Goal: Task Accomplishment & Management: Manage account settings

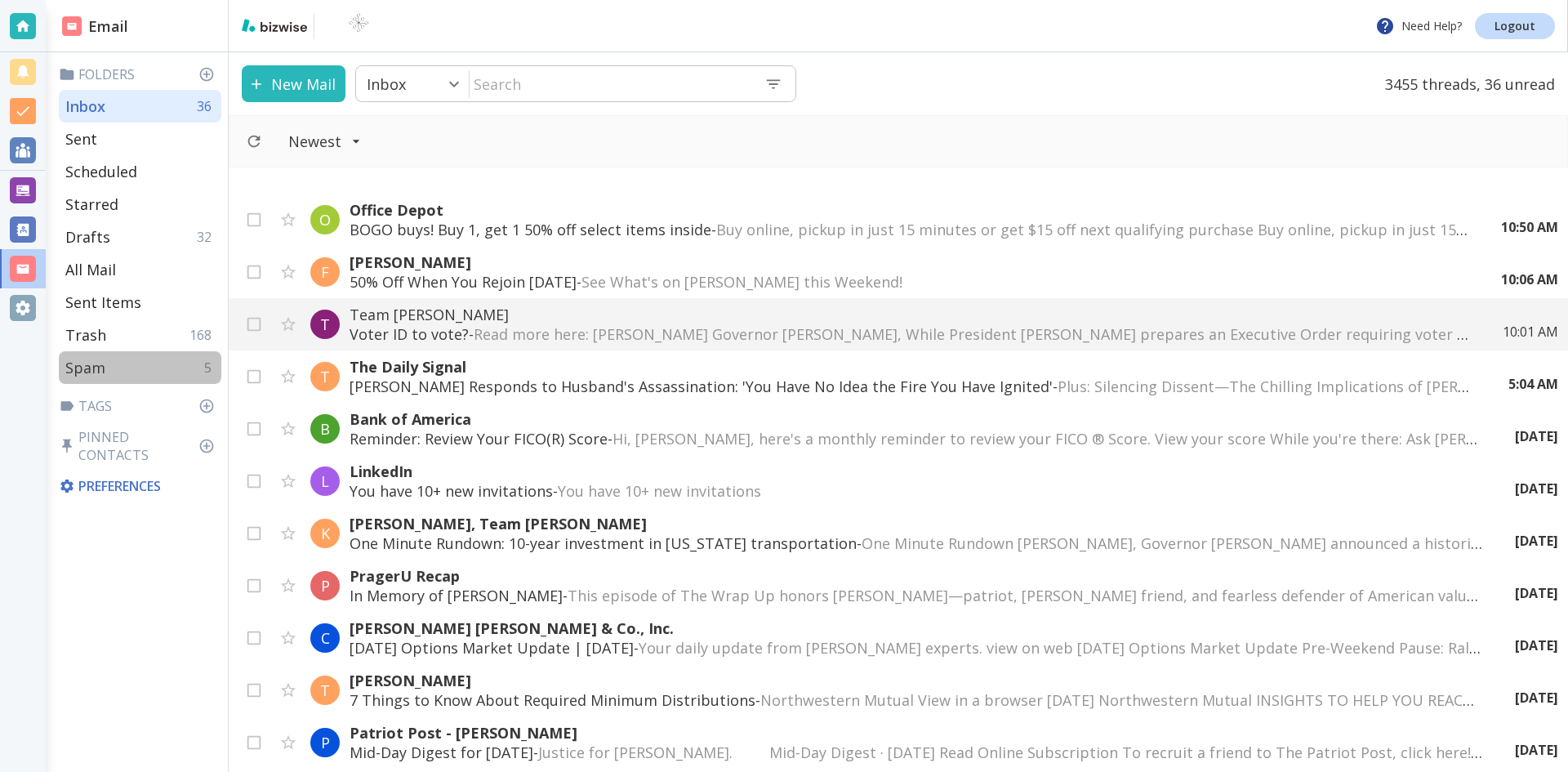
click at [104, 361] on div "Spam 5" at bounding box center [140, 368] width 162 height 33
type input "8"
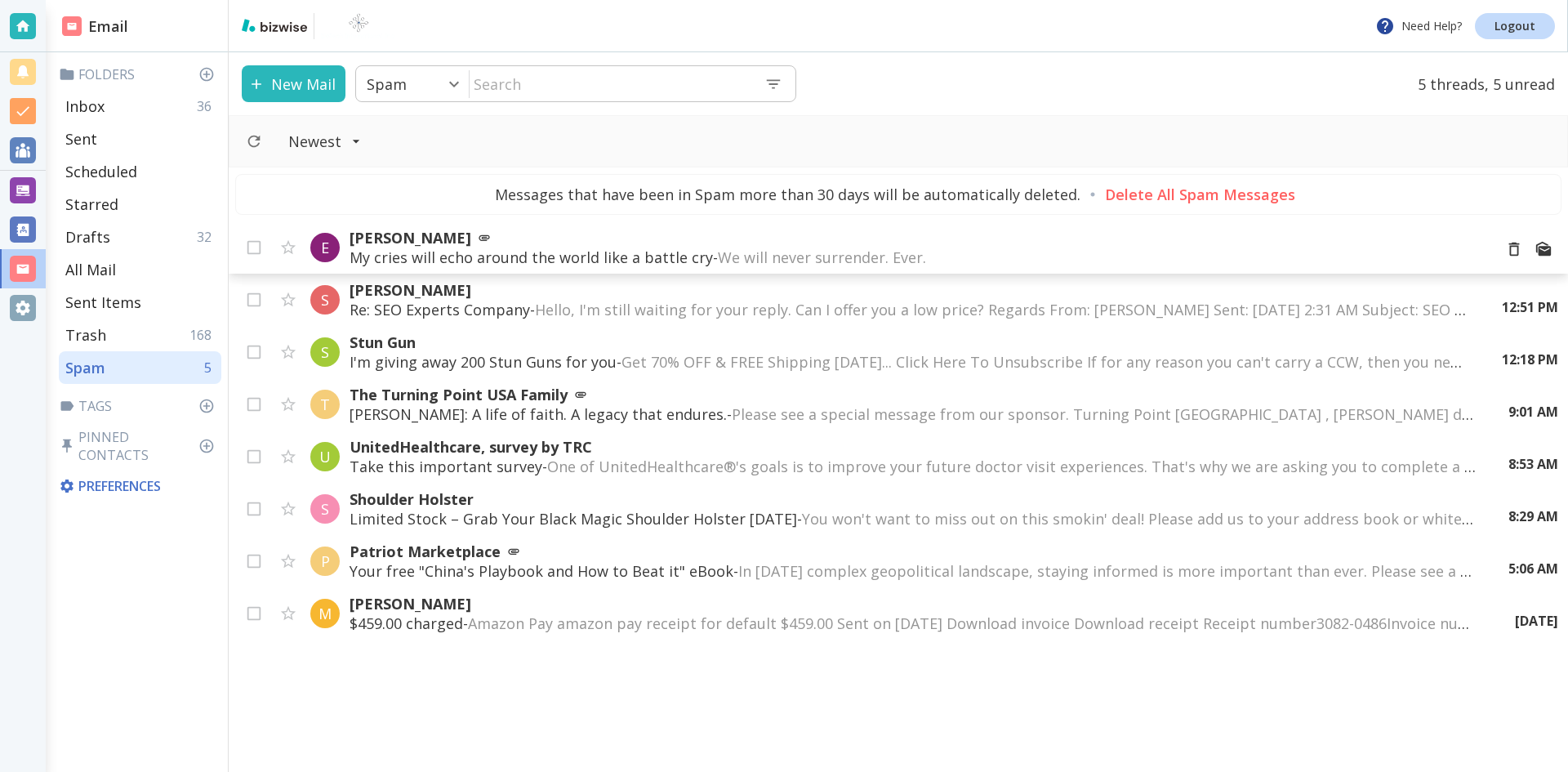
drag, startPoint x: 637, startPoint y: 250, endPoint x: 981, endPoint y: 238, distance: 344.2
click at [981, 238] on p "[PERSON_NAME]" at bounding box center [914, 238] width 1130 height 20
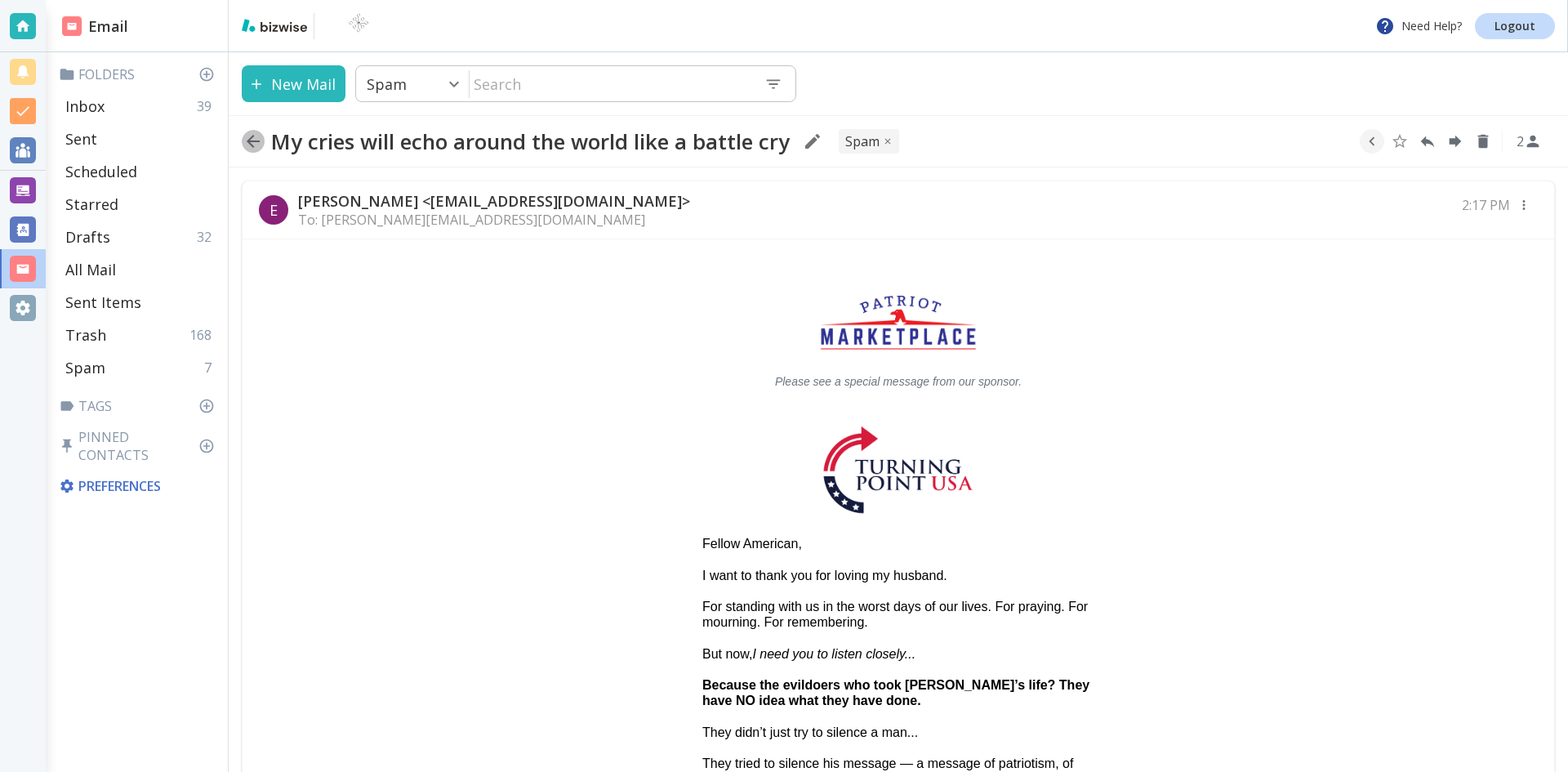
click at [250, 139] on icon "button" at bounding box center [254, 141] width 13 height 13
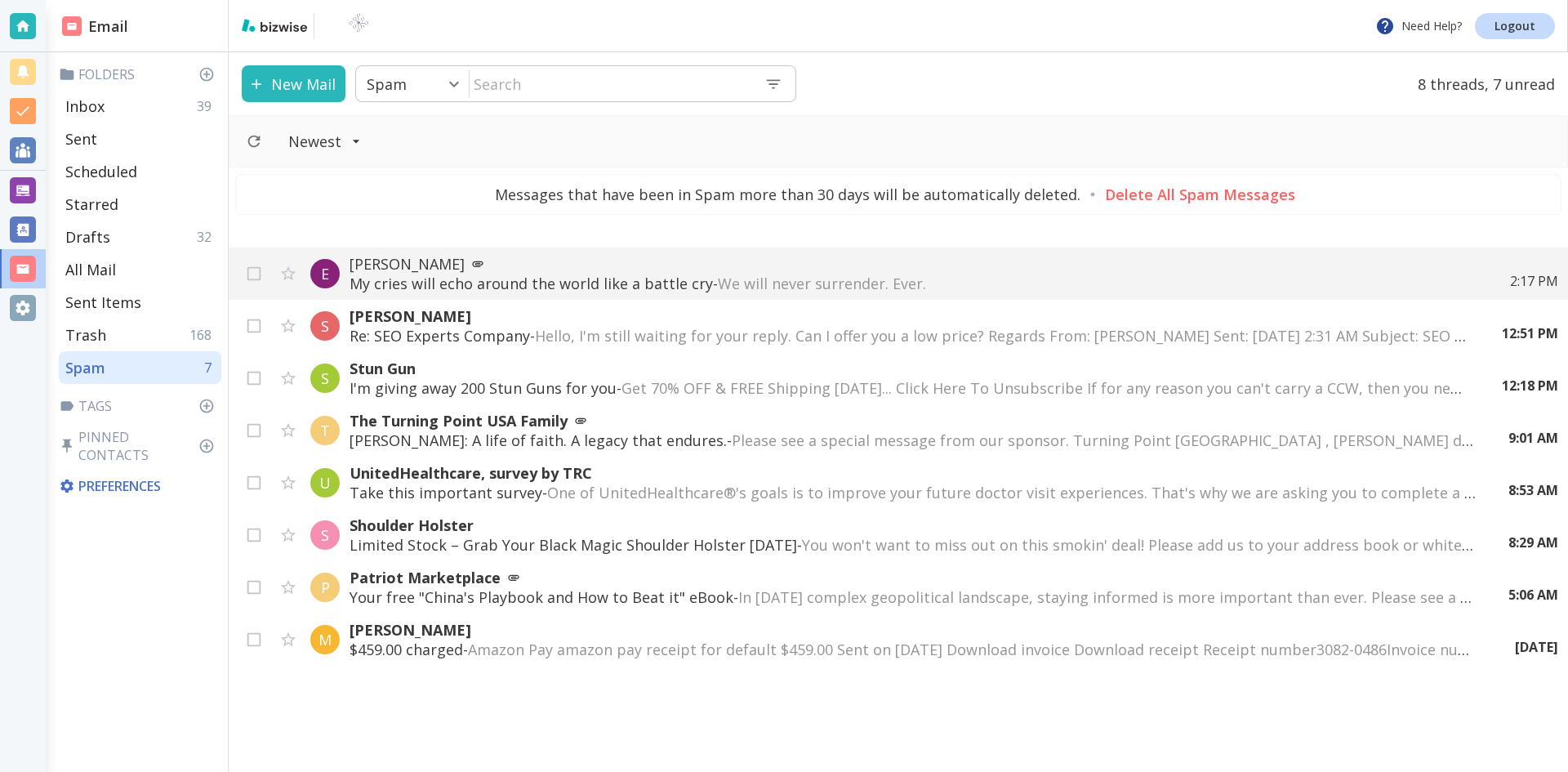
drag, startPoint x: 254, startPoint y: 273, endPoint x: 1013, endPoint y: 75, distance: 784.4
click at [1013, 75] on div "New Mail Spam 8 ​ ​ 8 threads, 7 unread" at bounding box center [898, 84] width 1339 height 63
click at [1543, 273] on icon "Mark as Unread" at bounding box center [1543, 274] width 15 height 14
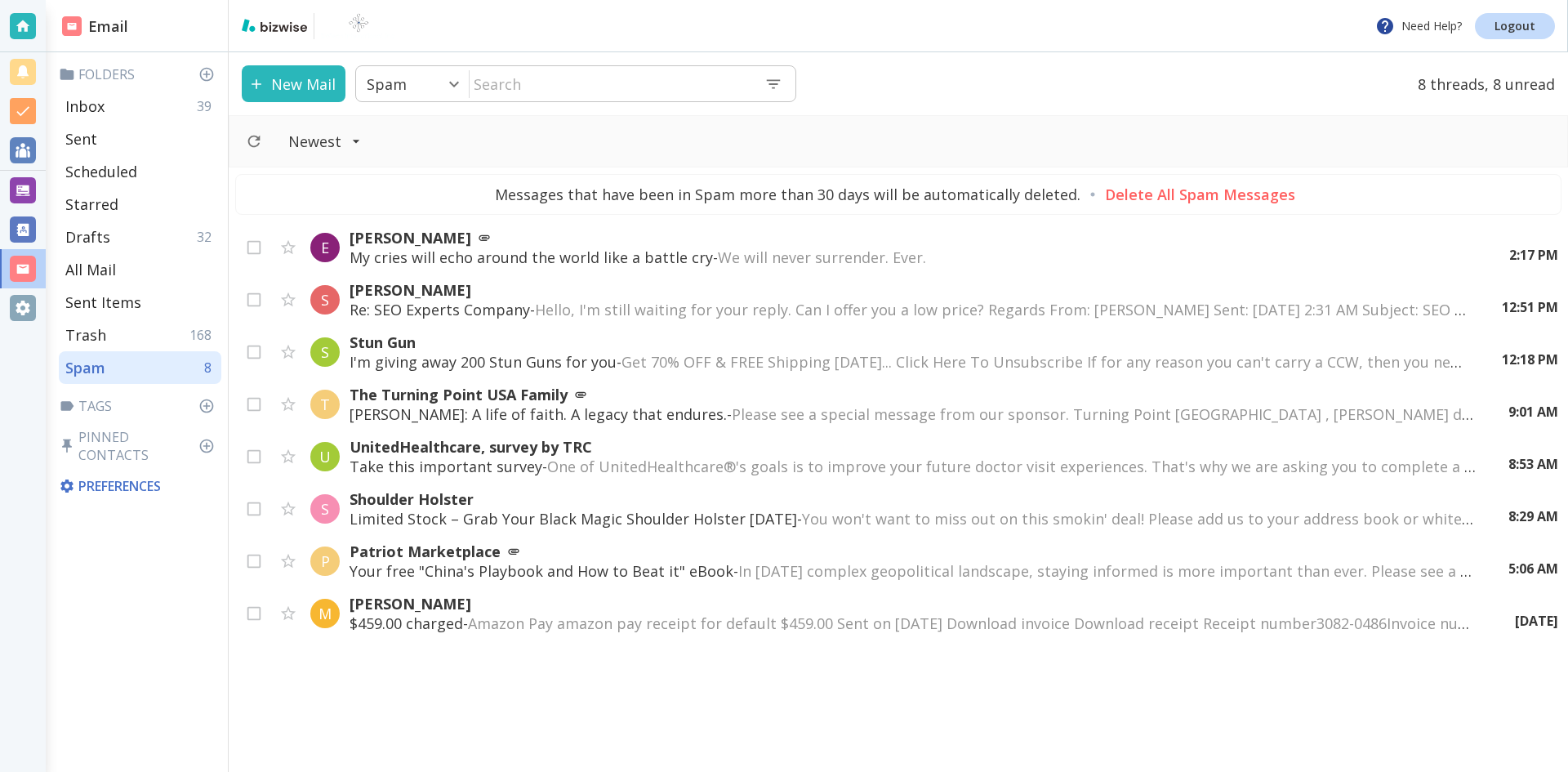
drag, startPoint x: 970, startPoint y: 249, endPoint x: 1096, endPoint y: 78, distance: 212.4
click at [1096, 78] on div "New Mail Spam 8 ​ ​ 8 threads, 8 unread" at bounding box center [898, 84] width 1339 height 63
click at [554, 246] on p "[PERSON_NAME]" at bounding box center [914, 238] width 1130 height 20
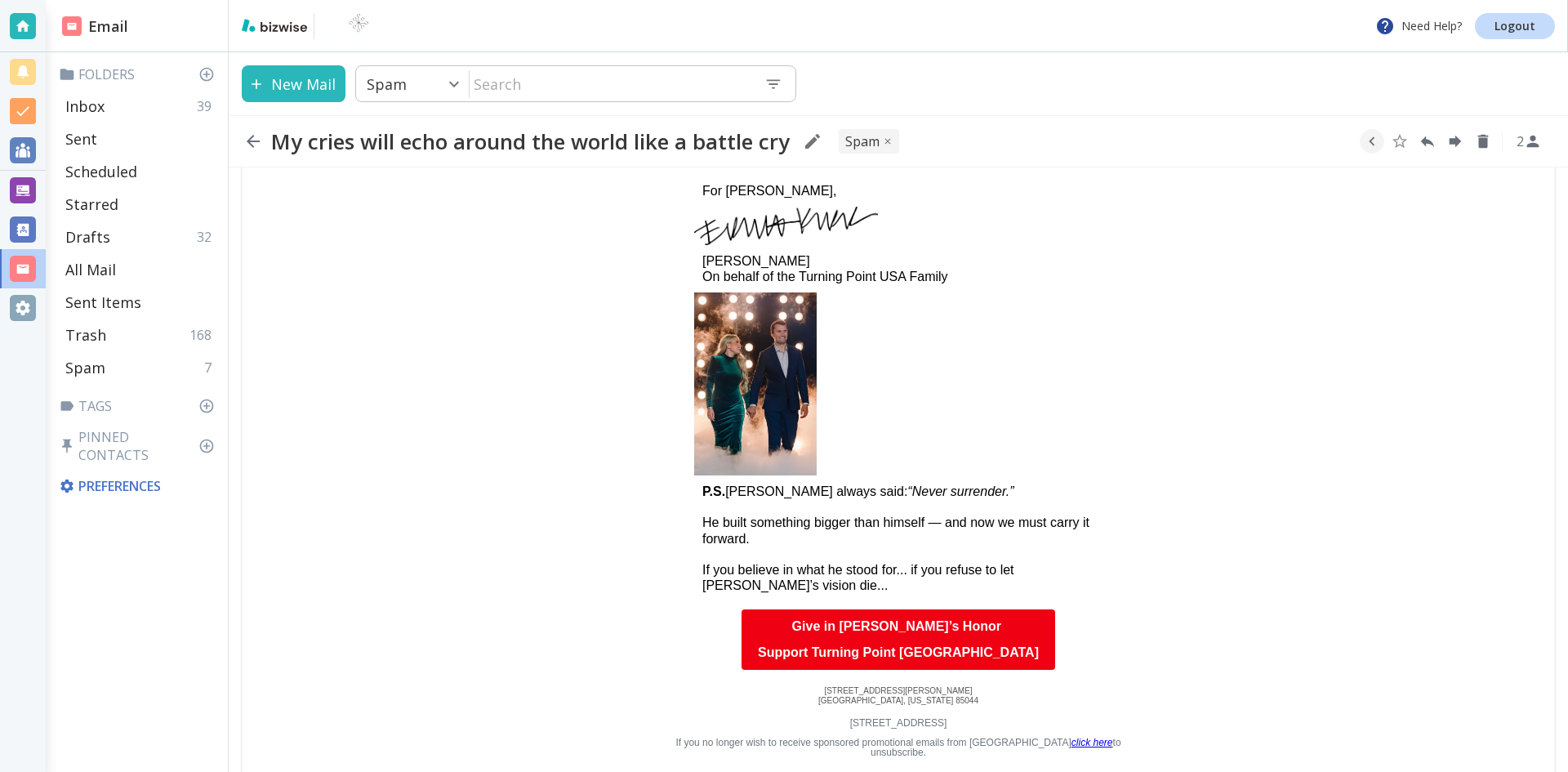
scroll to position [1362, 0]
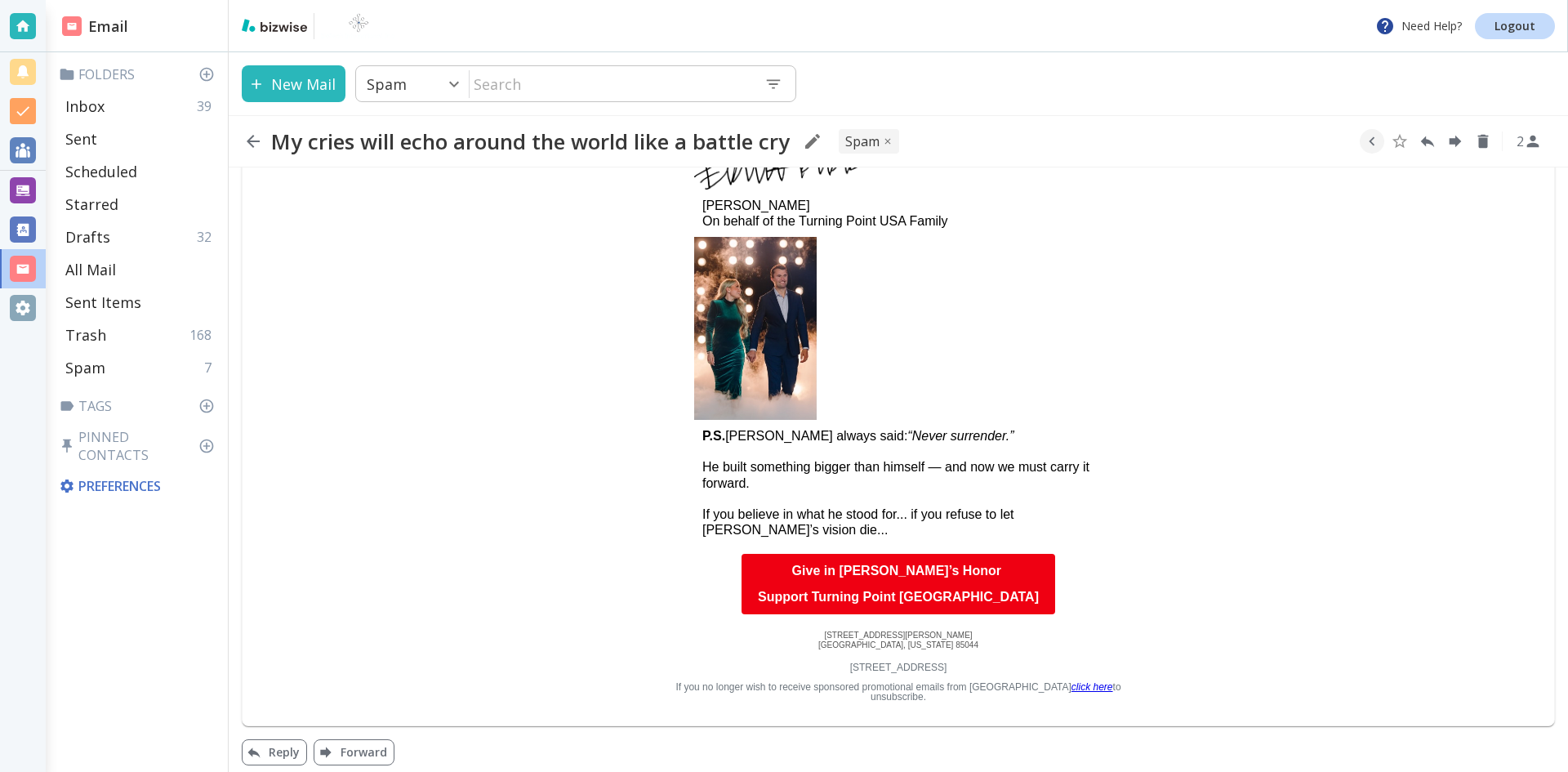
drag, startPoint x: 366, startPoint y: 738, endPoint x: 456, endPoint y: 356, distance: 392.5
click at [893, 138] on icon "button" at bounding box center [888, 141] width 10 height 10
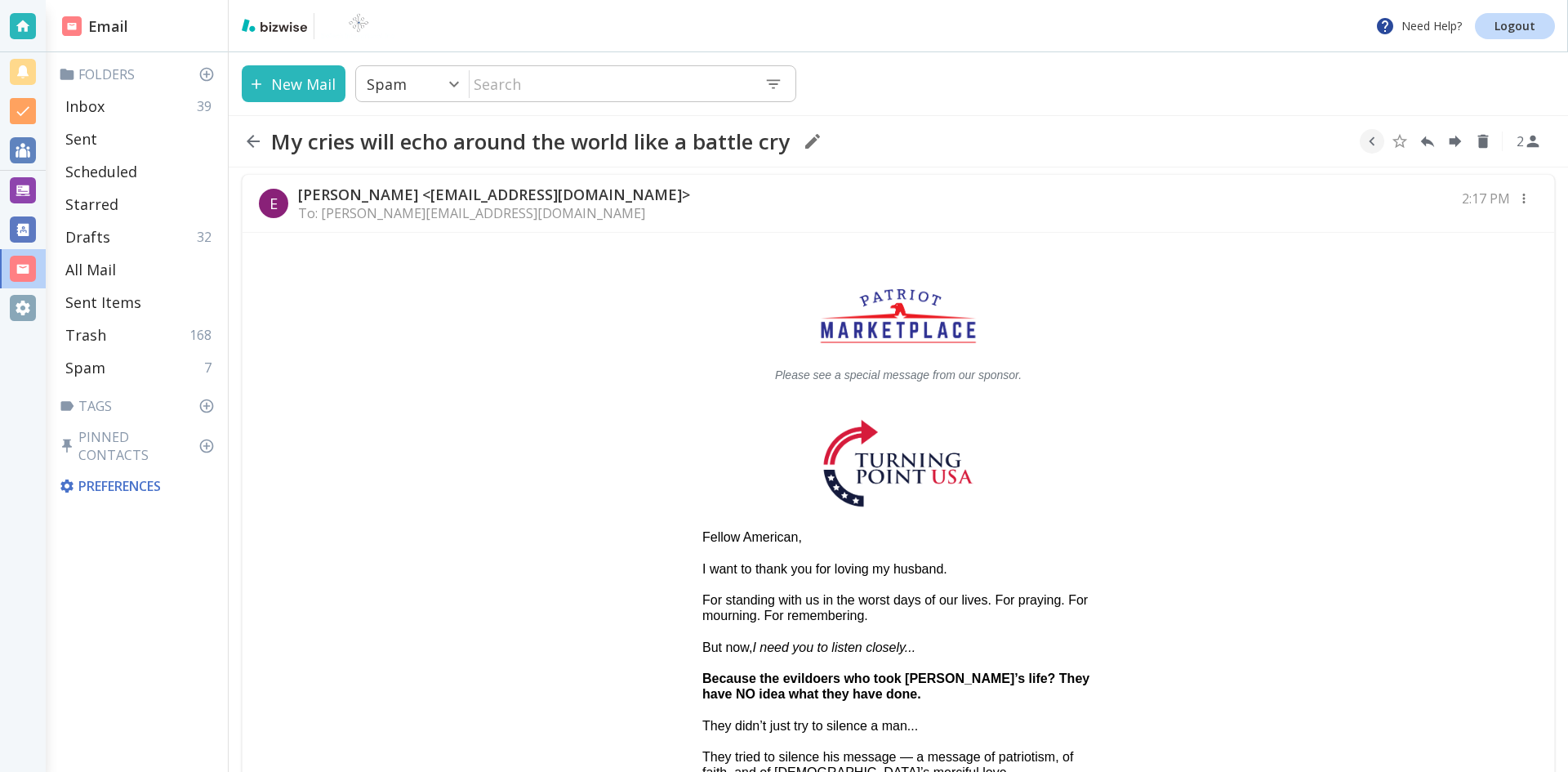
scroll to position [0, 0]
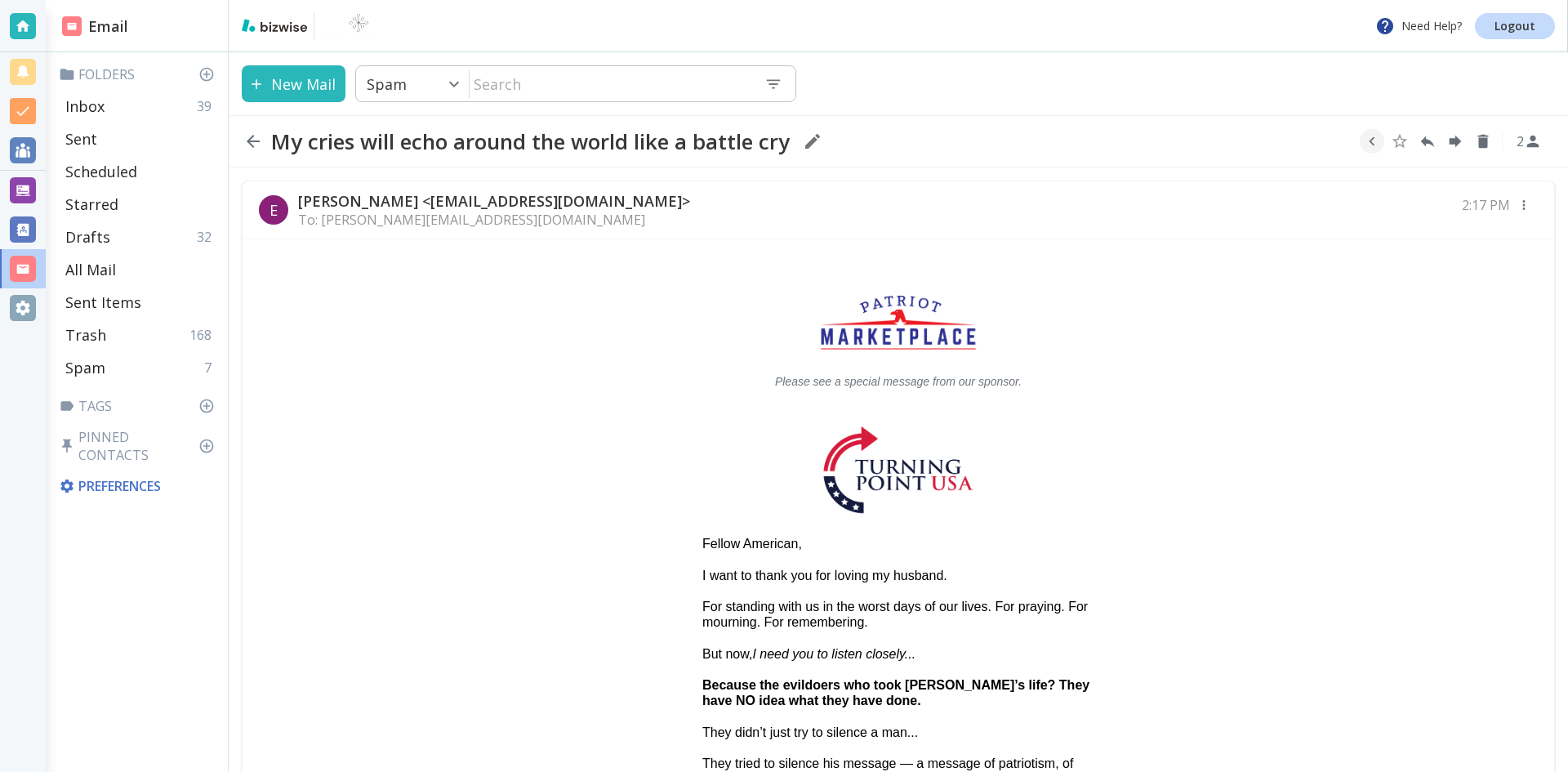
click at [400, 194] on p "[PERSON_NAME] <[EMAIL_ADDRESS][DOMAIN_NAME]>" at bounding box center [494, 201] width 392 height 20
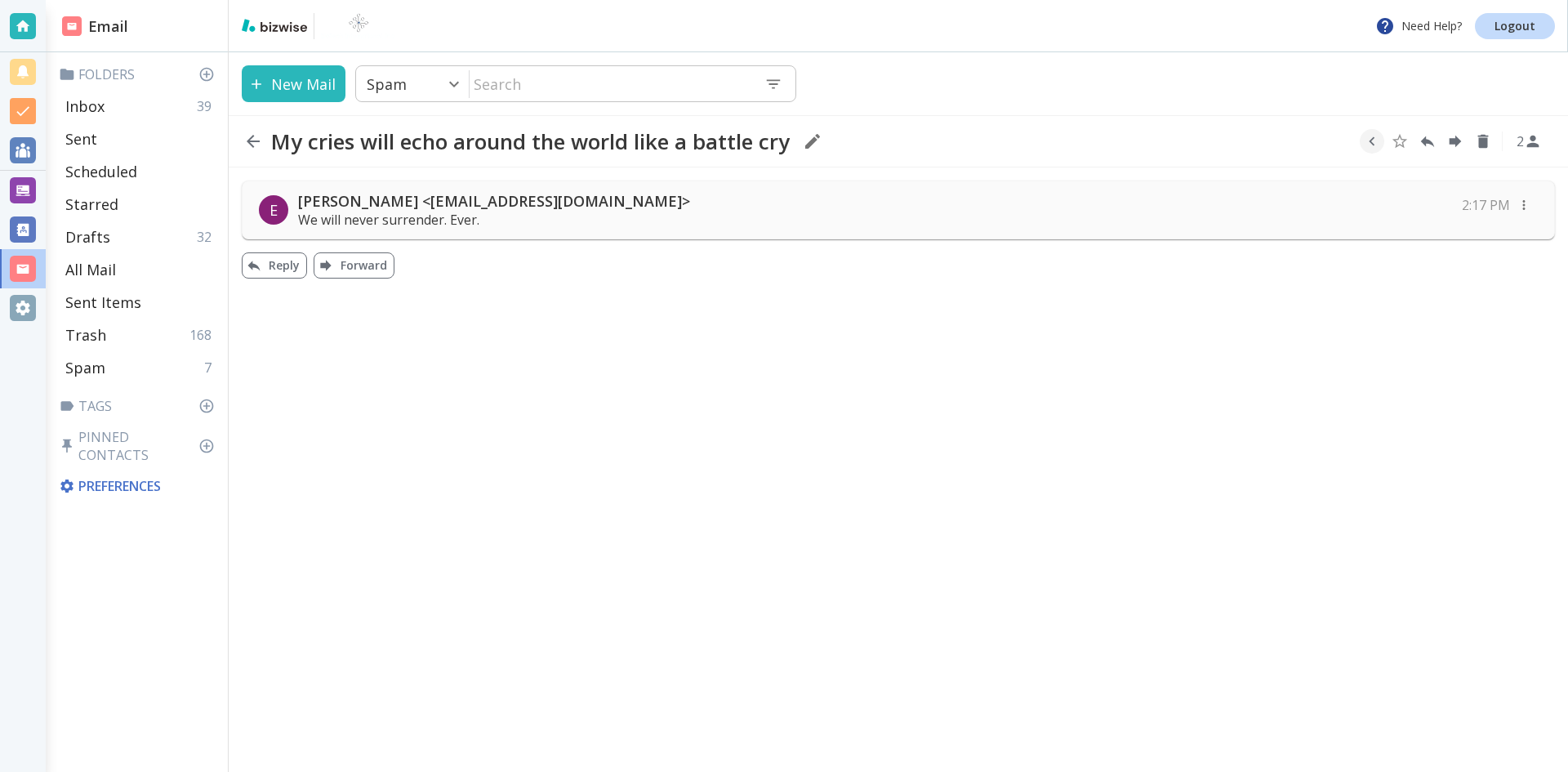
click at [434, 281] on div "E [PERSON_NAME] <[EMAIL_ADDRESS][DOMAIN_NAME]> We will never surrender. Ever. ͏…" at bounding box center [898, 231] width 1339 height 127
click at [432, 274] on div "Reply Forward" at bounding box center [902, 266] width 1333 height 26
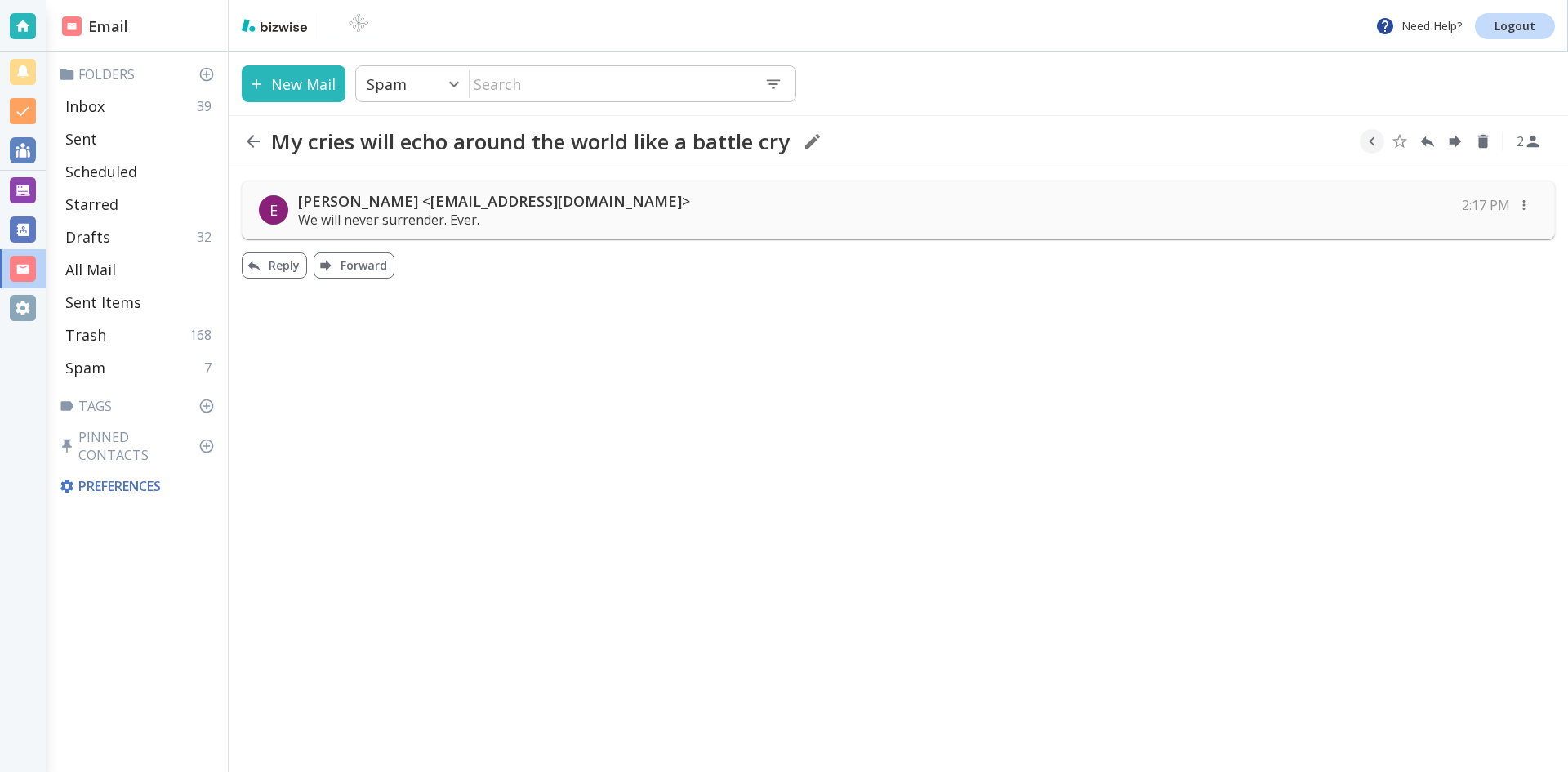
drag, startPoint x: 403, startPoint y: 199, endPoint x: 295, endPoint y: 512, distance: 331.1
click at [295, 514] on div "New Mail Spam 8 ​ ​ My cries will echo around the world like a battle cry 2 E […" at bounding box center [898, 412] width 1339 height 719
click at [90, 362] on p "Spam" at bounding box center [85, 368] width 40 height 20
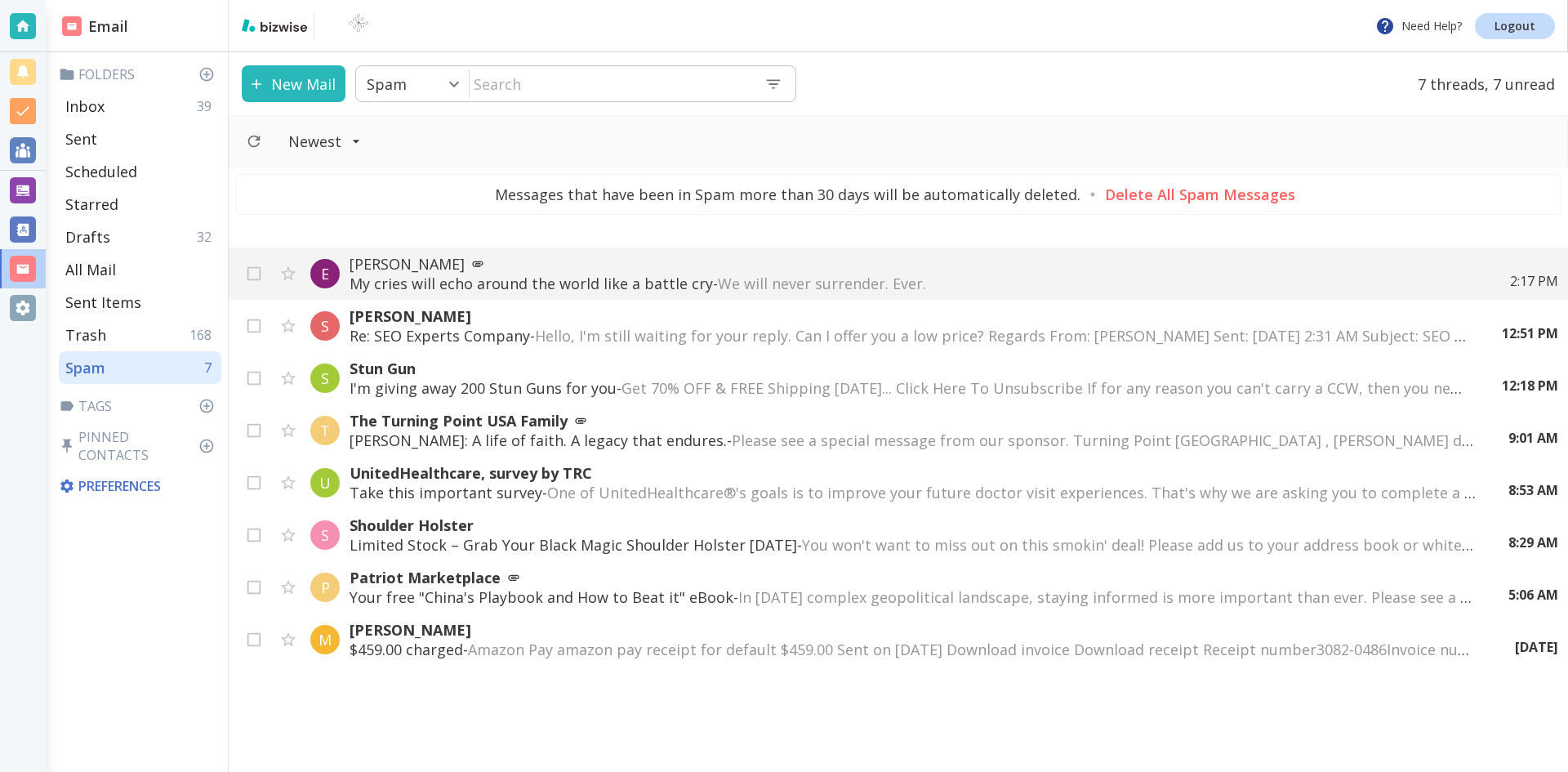
drag, startPoint x: 255, startPoint y: 325, endPoint x: 711, endPoint y: 222, distance: 467.5
click at [711, 222] on div "New Mail Spam 8 ​ ​ 7 threads, 7 unread Newest Messages that have been in Spam …" at bounding box center [898, 412] width 1339 height 719
click at [96, 104] on p "Inbox" at bounding box center [85, 106] width 39 height 20
type input "0"
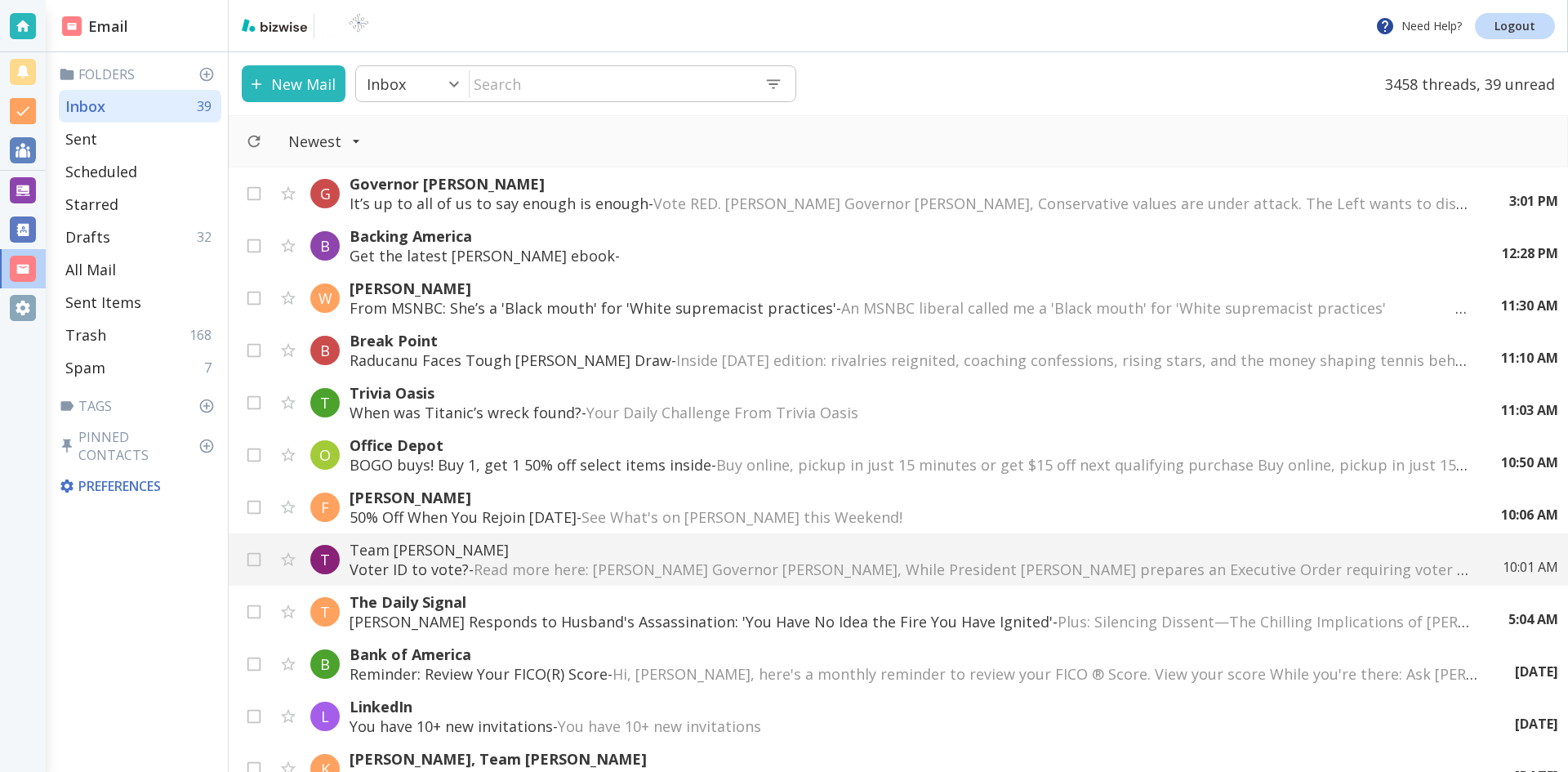
drag, startPoint x: 83, startPoint y: 363, endPoint x: 947, endPoint y: 68, distance: 913.0
click at [947, 68] on div "New Mail Inbox 0 ​ ​ 3458 threads, 39 unread" at bounding box center [898, 84] width 1339 height 63
